Goal: Information Seeking & Learning: Learn about a topic

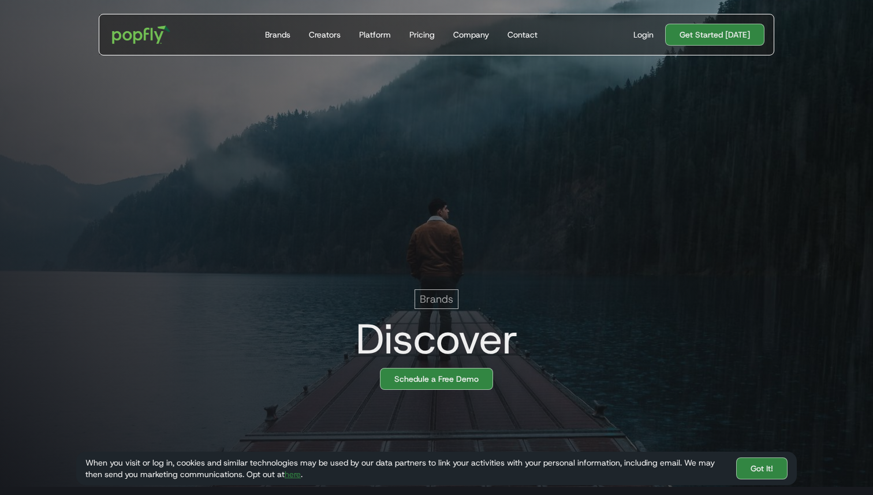
click at [155, 14] on div "Get Started Today Brands Creators Platform Pricing Company Contact For Brands B…" at bounding box center [437, 35] width 676 height 42
click at [128, 44] on img "home" at bounding box center [142, 34] width 72 height 33
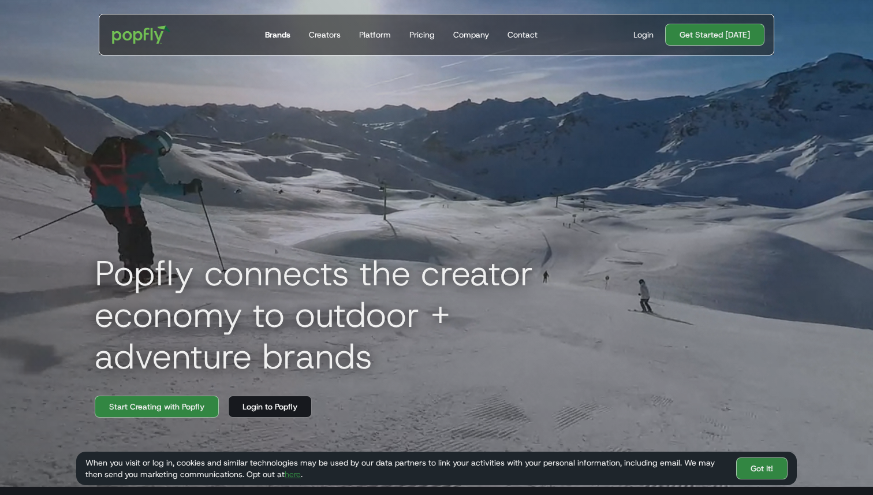
click at [286, 37] on div "Brands" at bounding box center [277, 35] width 25 height 12
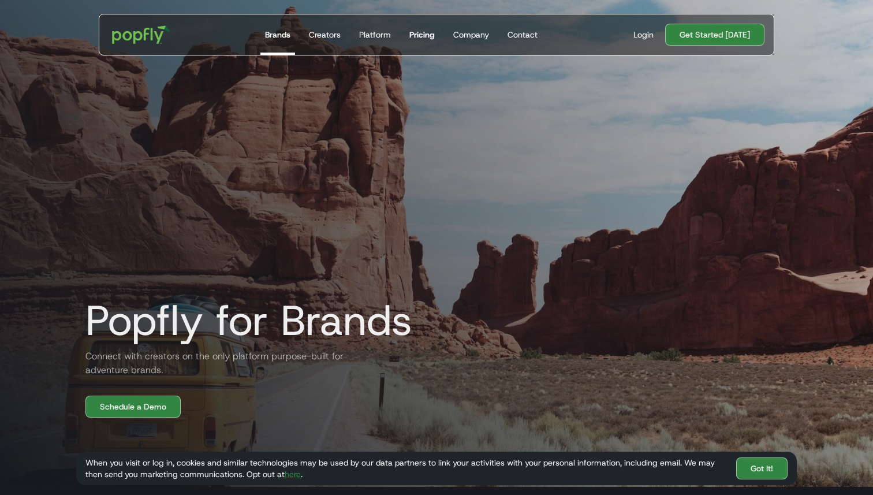
click at [429, 36] on div "Pricing" at bounding box center [421, 35] width 25 height 12
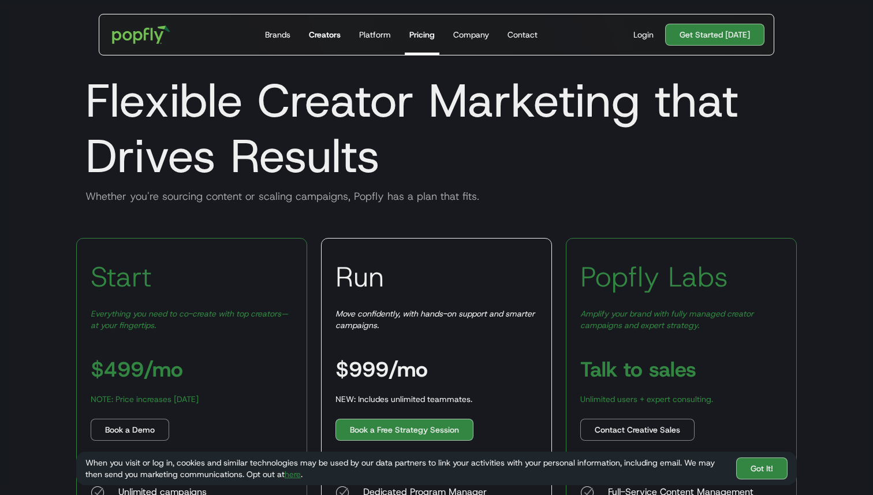
click at [325, 32] on div "Creators" at bounding box center [325, 35] width 32 height 12
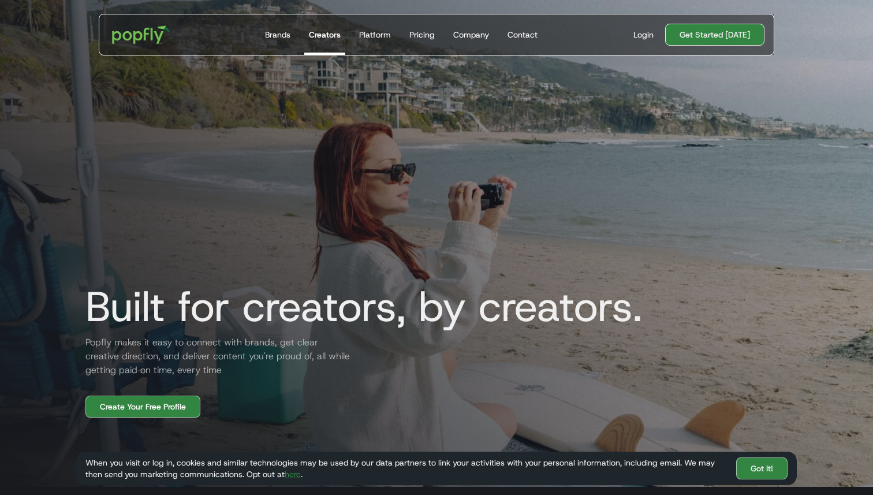
click at [739, 36] on link "Get Started [DATE]" at bounding box center [714, 35] width 99 height 22
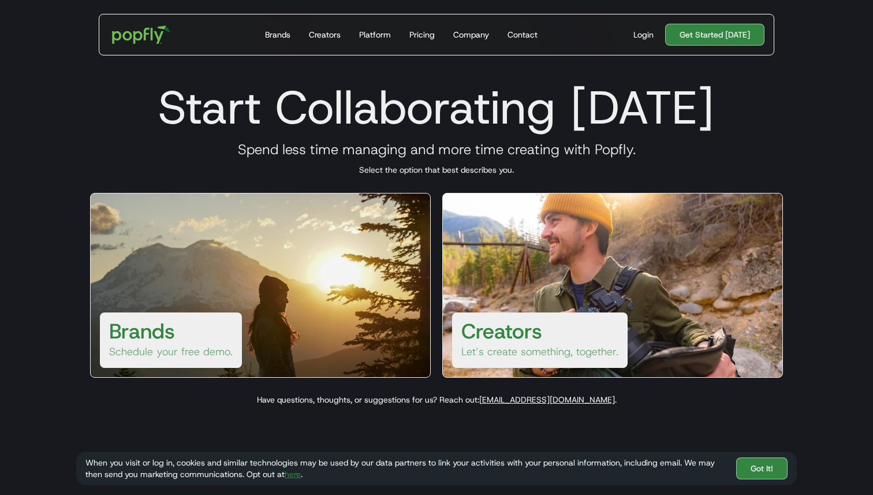
click at [53, 86] on section "Start Collaborating Today Spend less time managing and more time creating with …" at bounding box center [436, 239] width 873 height 495
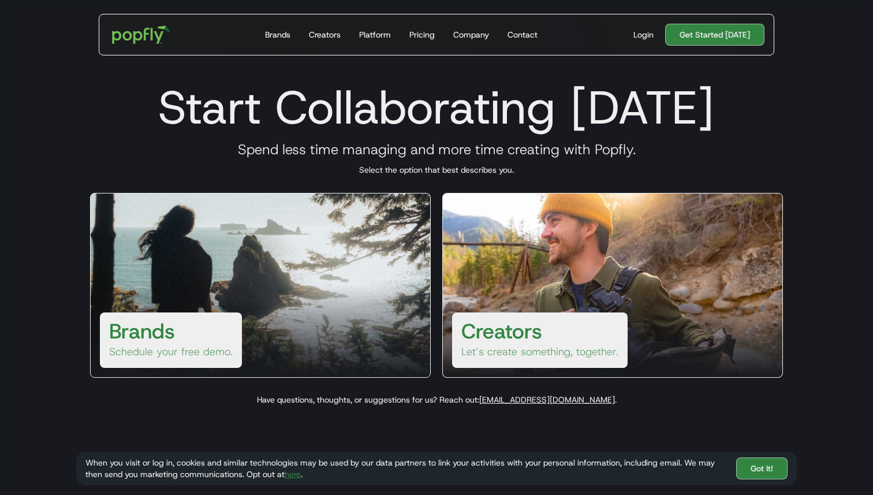
click at [408, 247] on div "Brands Schedule your free demo." at bounding box center [260, 285] width 341 height 185
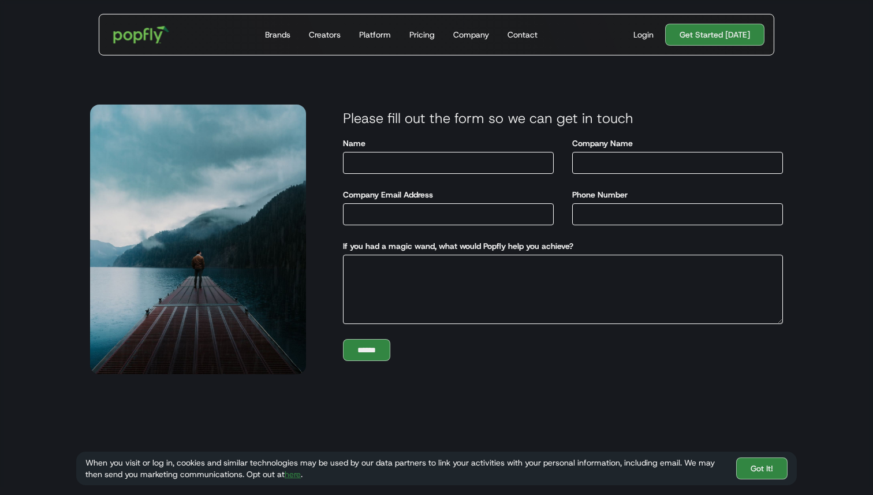
click at [146, 40] on img "home" at bounding box center [142, 34] width 72 height 33
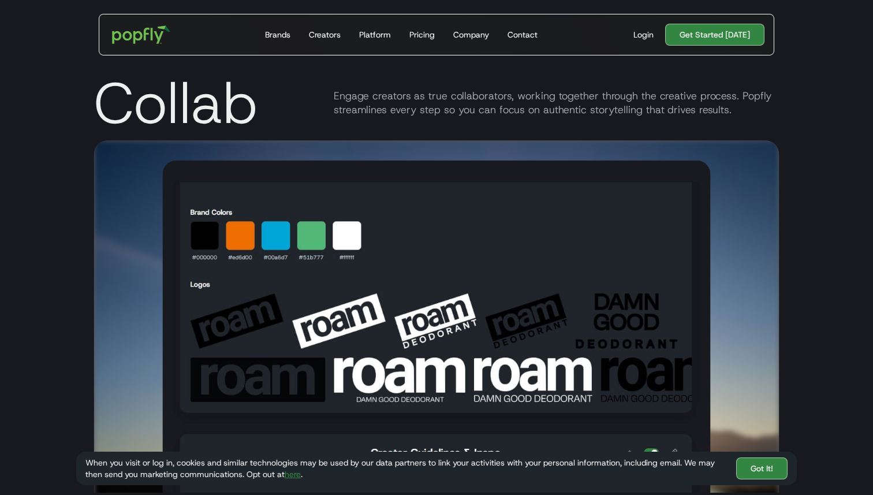
scroll to position [1912, 0]
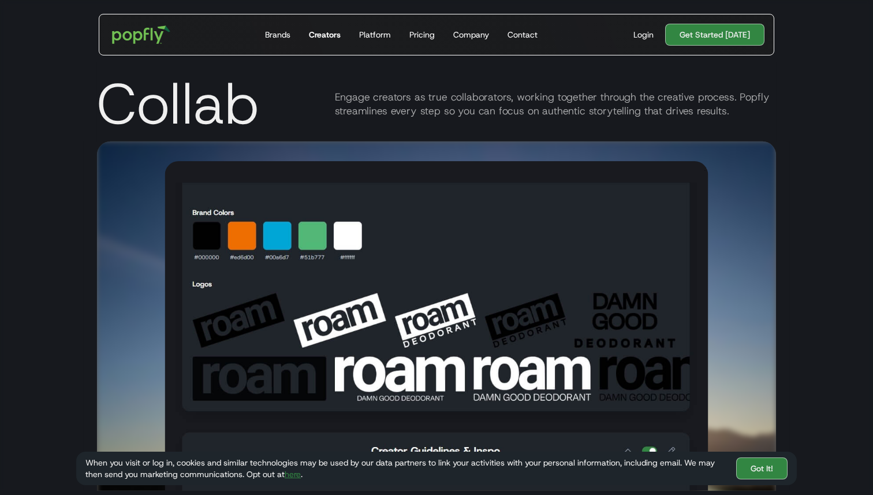
click at [322, 35] on div "Creators" at bounding box center [325, 35] width 32 height 12
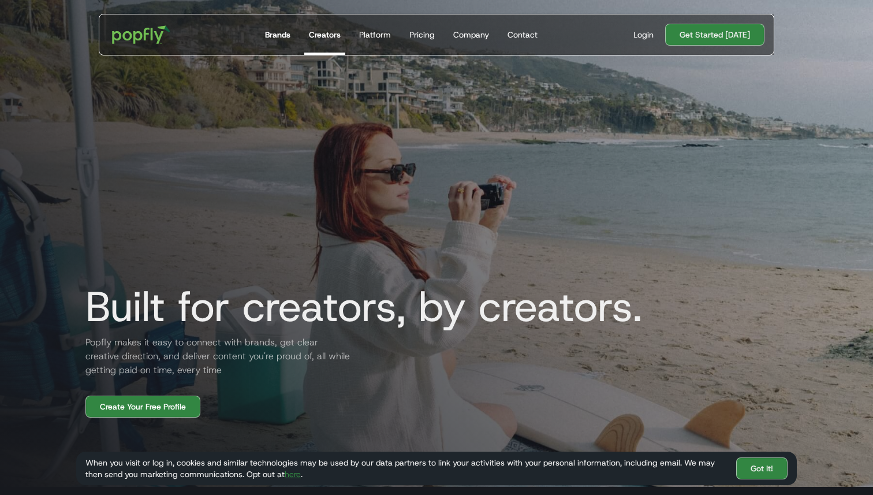
click at [284, 39] on div "Brands" at bounding box center [277, 35] width 25 height 12
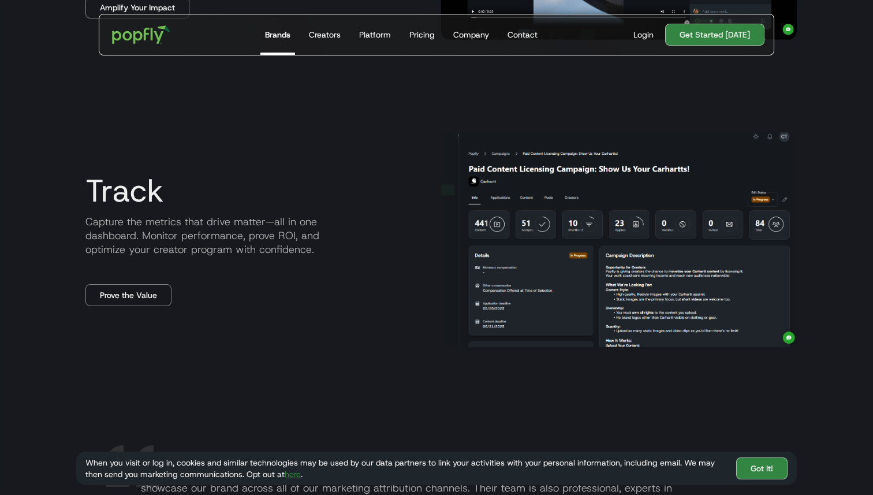
scroll to position [1483, 0]
